Goal: Check status: Check status

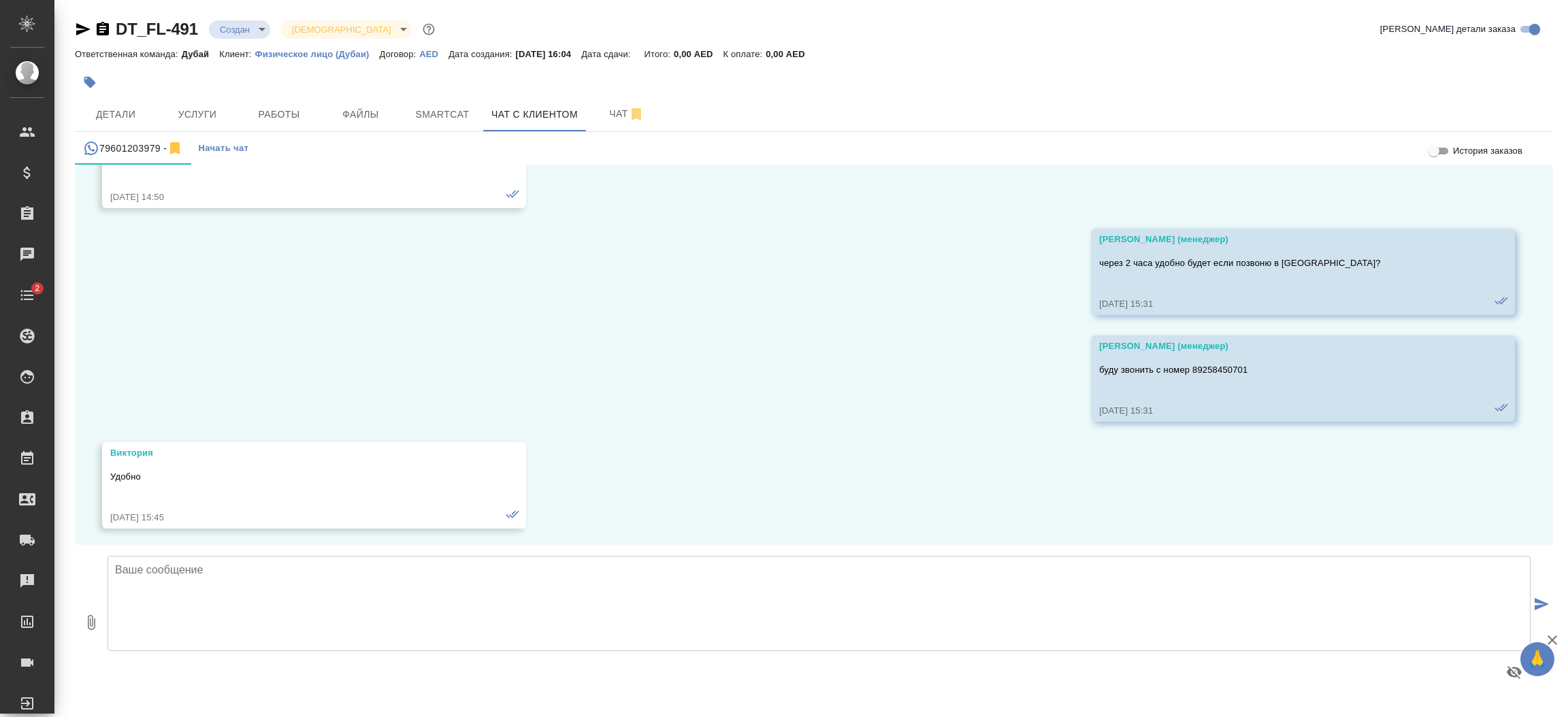
scroll to position [853, 0]
click at [101, 106] on span "Детали" at bounding box center [115, 114] width 66 height 17
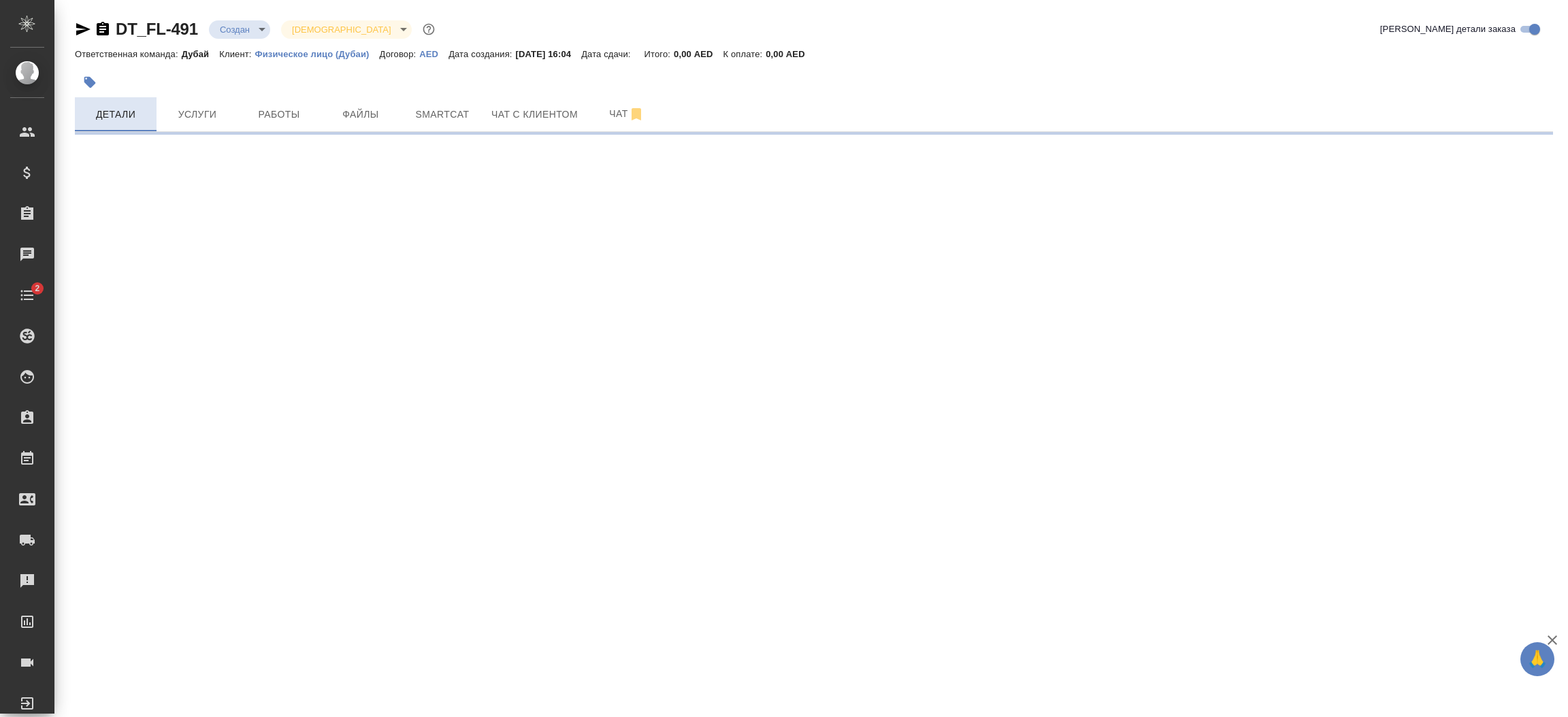
select select "RU"
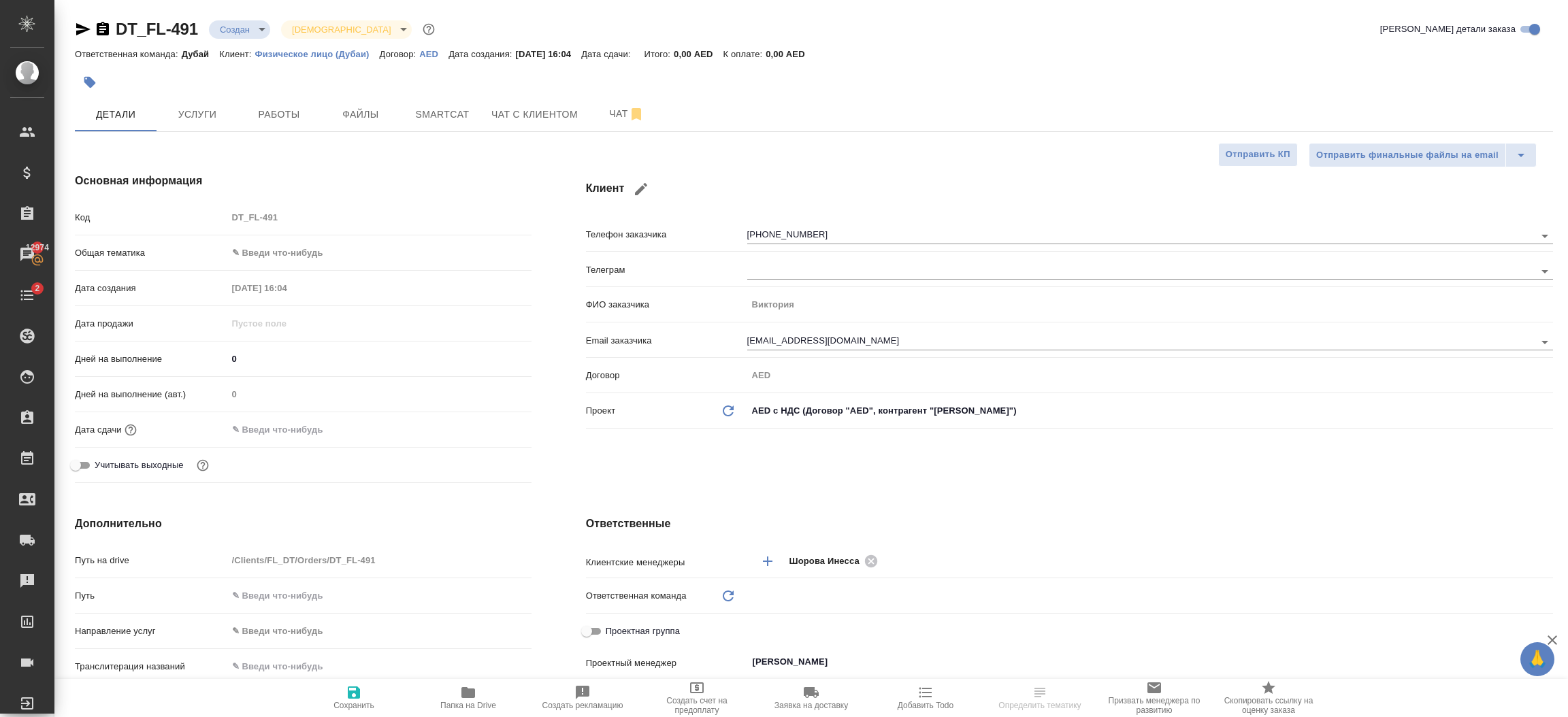
type textarea "x"
type input "Дубай"
